Goal: Use online tool/utility: Utilize a website feature to perform a specific function

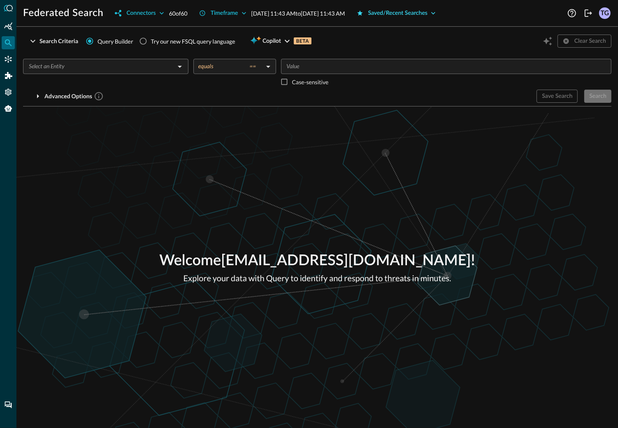
click at [428, 14] on div "Saved/Recent Searches" at bounding box center [398, 13] width 60 height 10
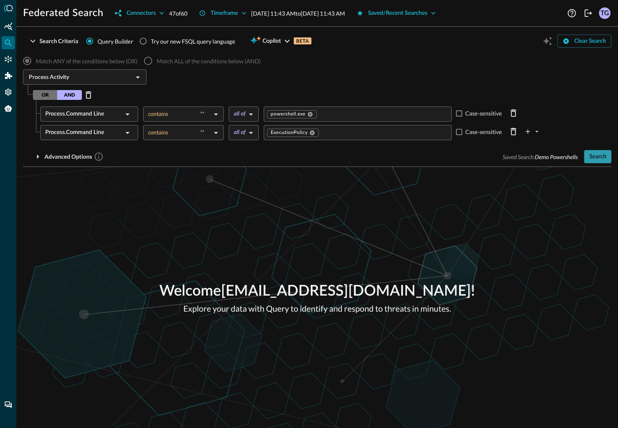
click at [600, 154] on div "Search" at bounding box center [597, 157] width 17 height 10
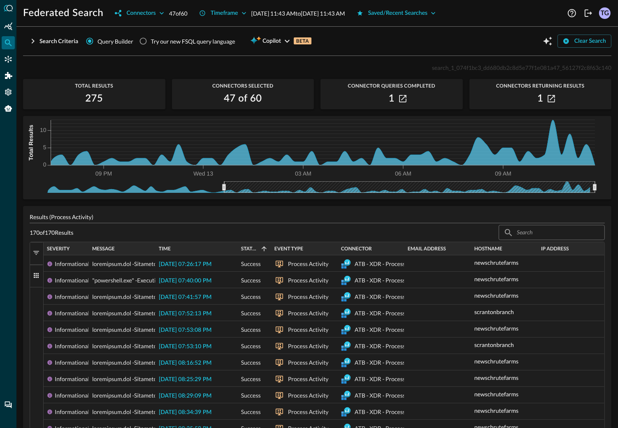
drag, startPoint x: 47, startPoint y: 189, endPoint x: 223, endPoint y: 194, distance: 176.6
click at [223, 194] on div "09 PM Wed 13 03 AM 06 AM 09 AM 0 5 10 Total Results" at bounding box center [317, 158] width 589 height 84
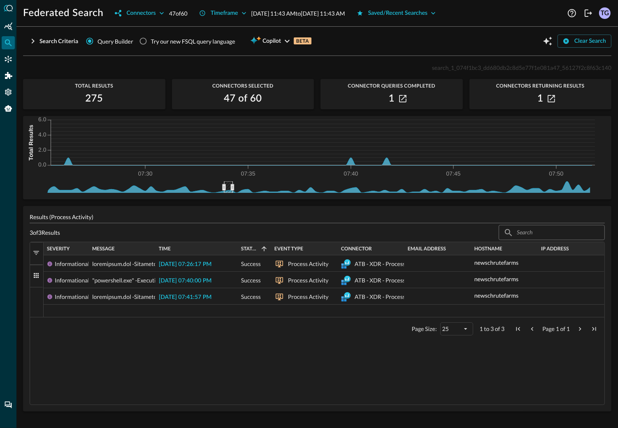
drag, startPoint x: 595, startPoint y: 187, endPoint x: 233, endPoint y: 190, distance: 362.2
click at [233, 190] on icon at bounding box center [232, 187] width 3 height 6
click at [548, 40] on icon "Open Query Copilot" at bounding box center [548, 41] width 10 height 10
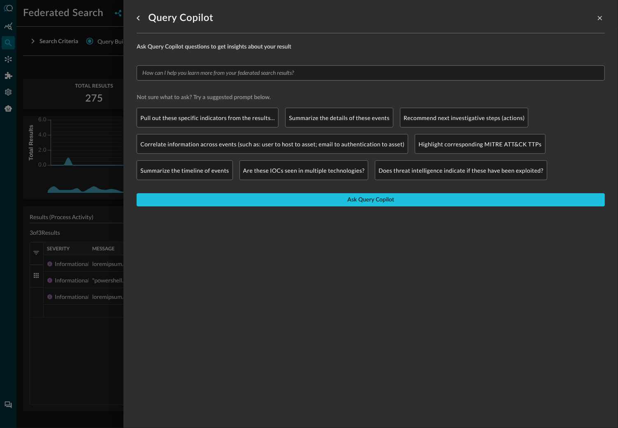
click at [288, 65] on div "Ask Query Copilot questions to get insights about your result ​ Not sure what t…" at bounding box center [371, 129] width 468 height 172
click at [286, 71] on input "text" at bounding box center [370, 73] width 462 height 10
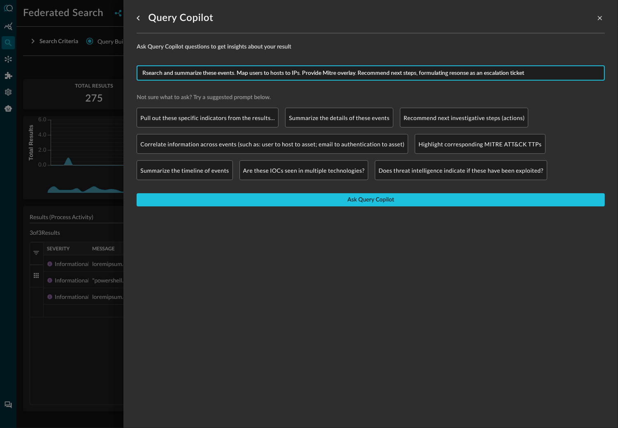
type input "Rsearch and summarize these events. Map users to hosts to IPs. Provide Mitre ov…"
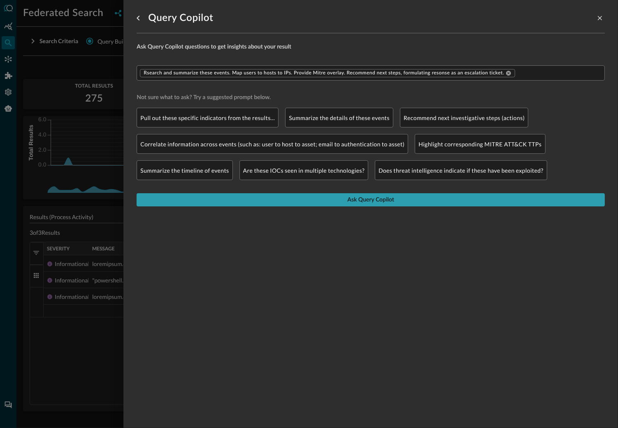
click at [336, 201] on button "Ask Query Copilot" at bounding box center [371, 199] width 468 height 13
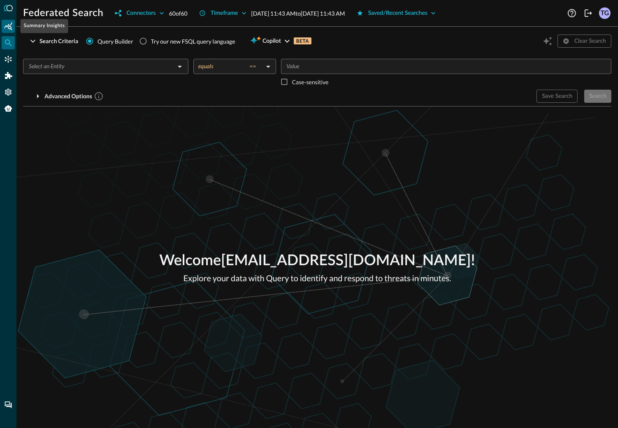
click at [8, 24] on icon "Summary Insights" at bounding box center [8, 26] width 8 height 8
click at [428, 16] on div "Saved/Recent Searches" at bounding box center [398, 13] width 60 height 10
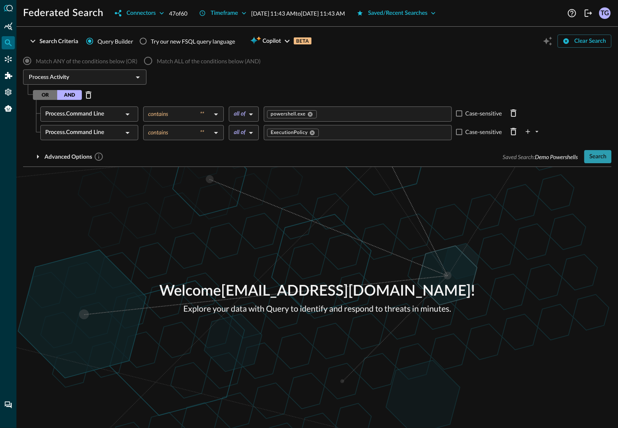
click at [603, 152] on div "Search" at bounding box center [597, 157] width 17 height 10
